Goal: Task Accomplishment & Management: Complete application form

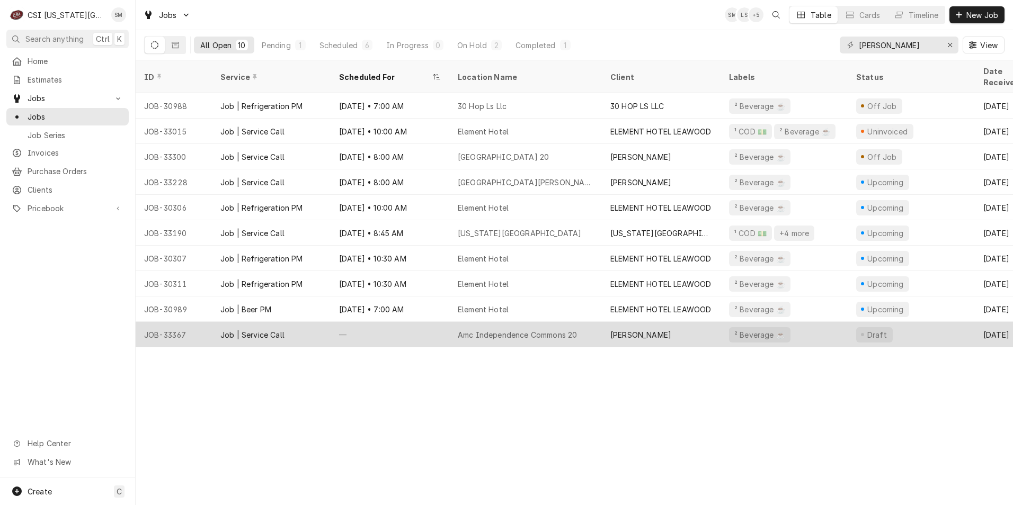
click at [428, 326] on div "—" at bounding box center [390, 334] width 119 height 25
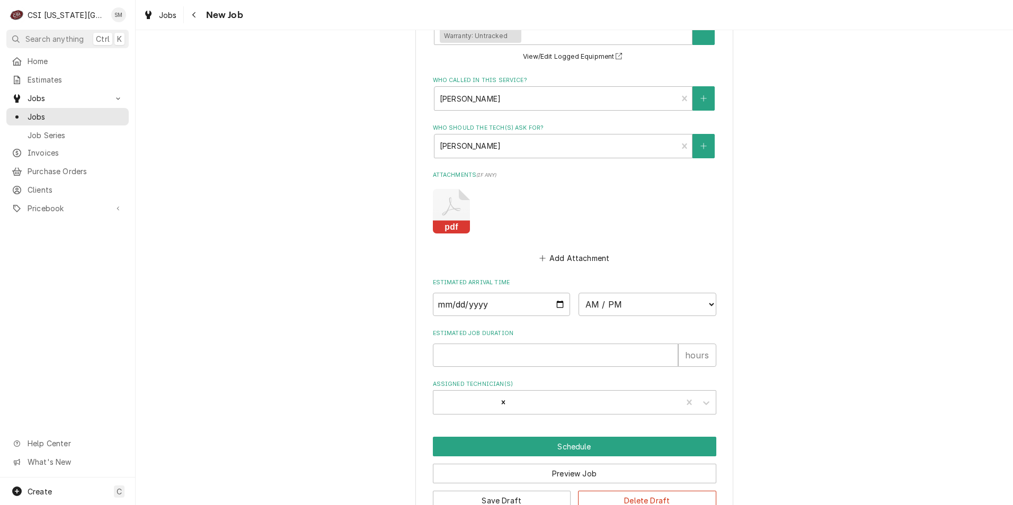
scroll to position [1022, 0]
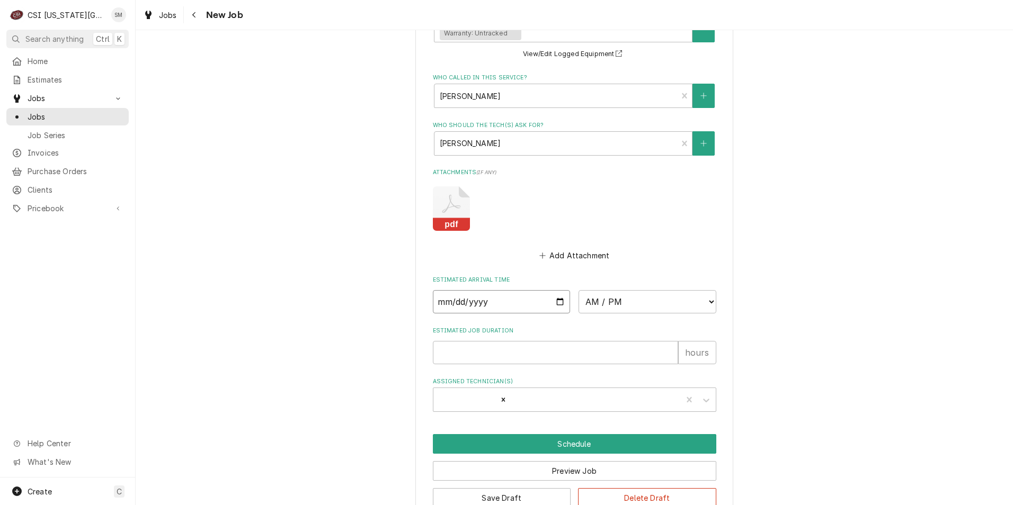
click at [561, 290] on input "Date" at bounding box center [502, 301] width 138 height 23
type textarea "x"
type input "[DATE]"
type textarea "x"
click at [705, 290] on select "AM / PM 6:00 AM 6:15 AM 6:30 AM 6:45 AM 7:00 AM 7:15 AM 7:30 AM 7:45 AM 8:00 AM…" at bounding box center [648, 301] width 138 height 23
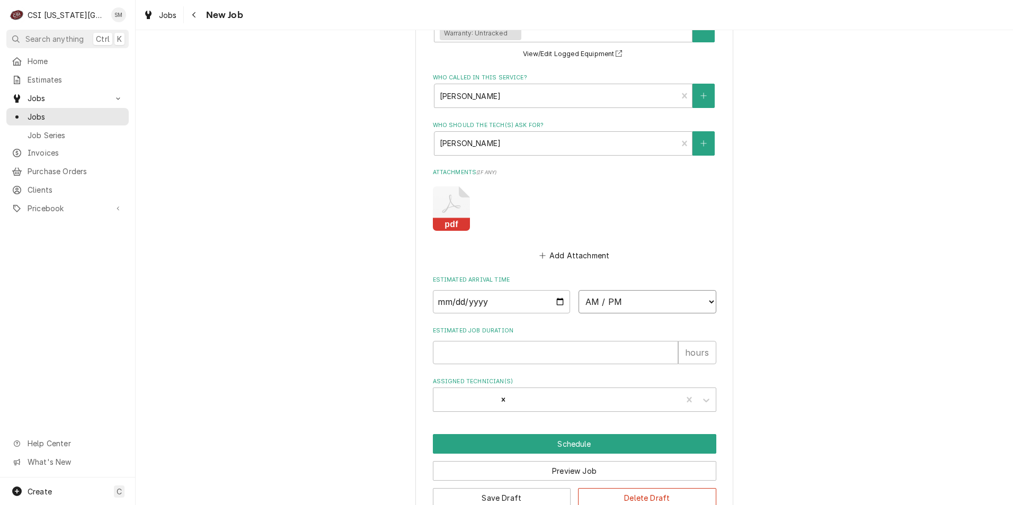
select select "09:00:00"
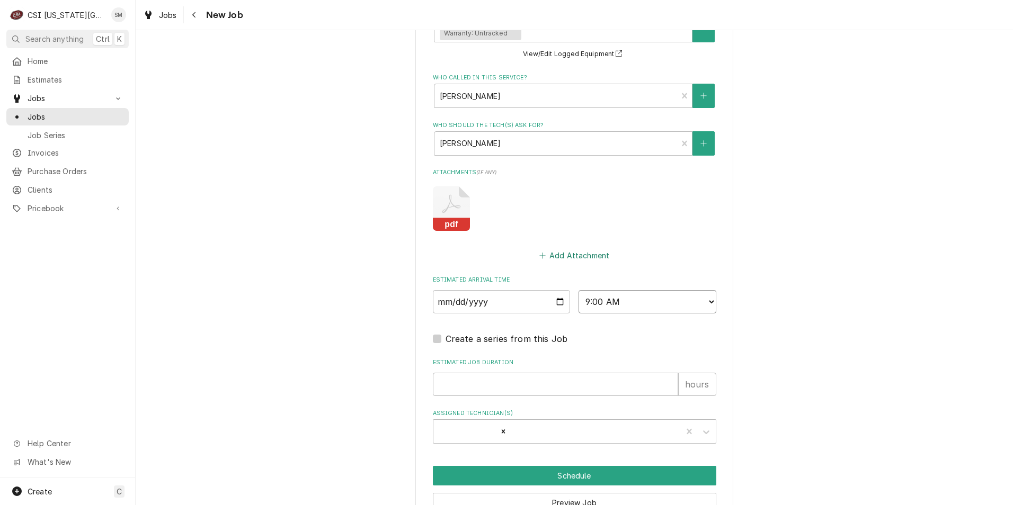
type textarea "x"
click at [705, 290] on select "AM / PM 6:00 AM 6:15 AM 6:30 AM 6:45 AM 7:00 AM 7:15 AM 7:30 AM 7:45 AM 8:00 AM…" at bounding box center [648, 301] width 138 height 23
select select "11:00:00"
click at [579, 290] on select "AM / PM 6:00 AM 6:15 AM 6:30 AM 6:45 AM 7:00 AM 7:15 AM 7:30 AM 7:45 AM 8:00 AM…" at bounding box center [648, 301] width 138 height 23
type textarea "x"
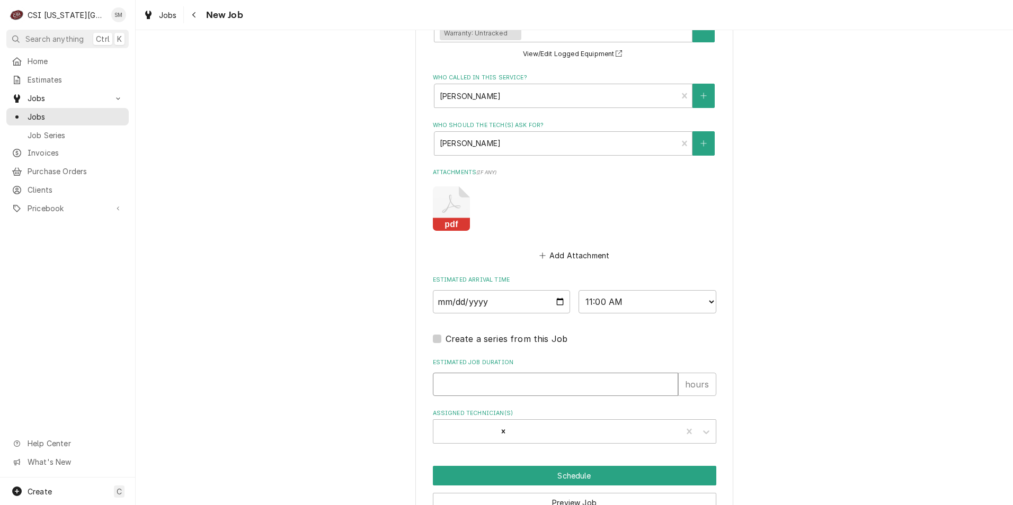
click at [472, 373] on input "Estimated Job Duration" at bounding box center [555, 384] width 245 height 23
type input "2"
type textarea "x"
type input "2"
click at [527, 466] on button "Schedule" at bounding box center [574, 476] width 283 height 20
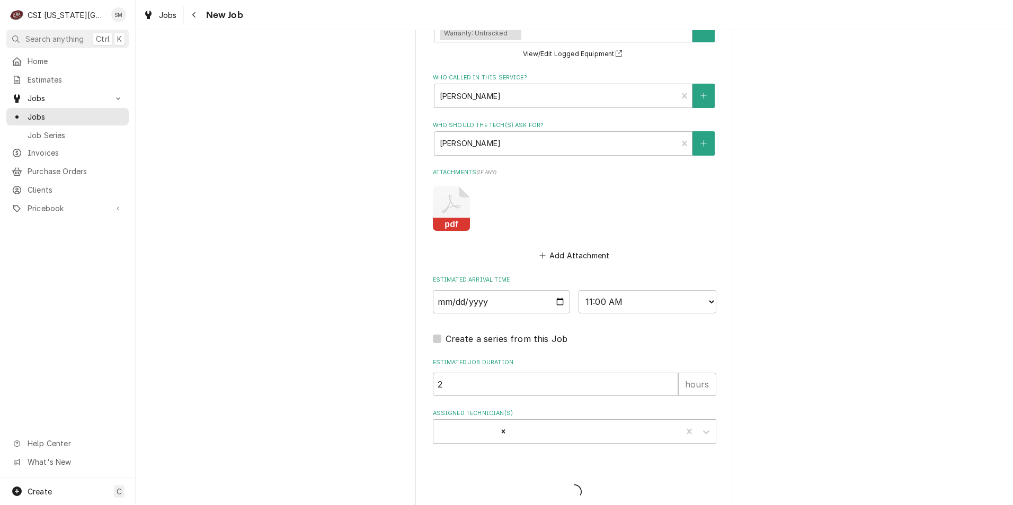
scroll to position [1017, 0]
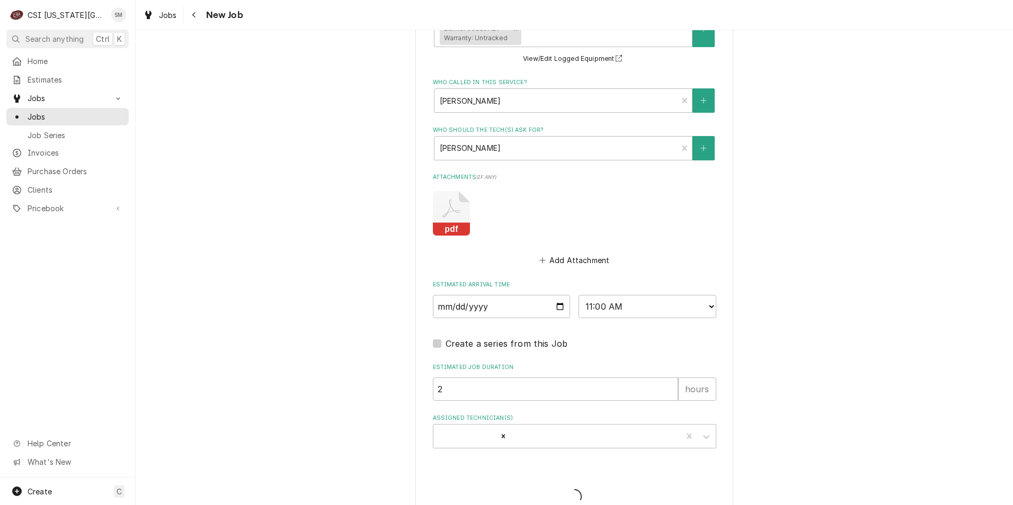
type textarea "x"
